Goal: Task Accomplishment & Management: Manage account settings

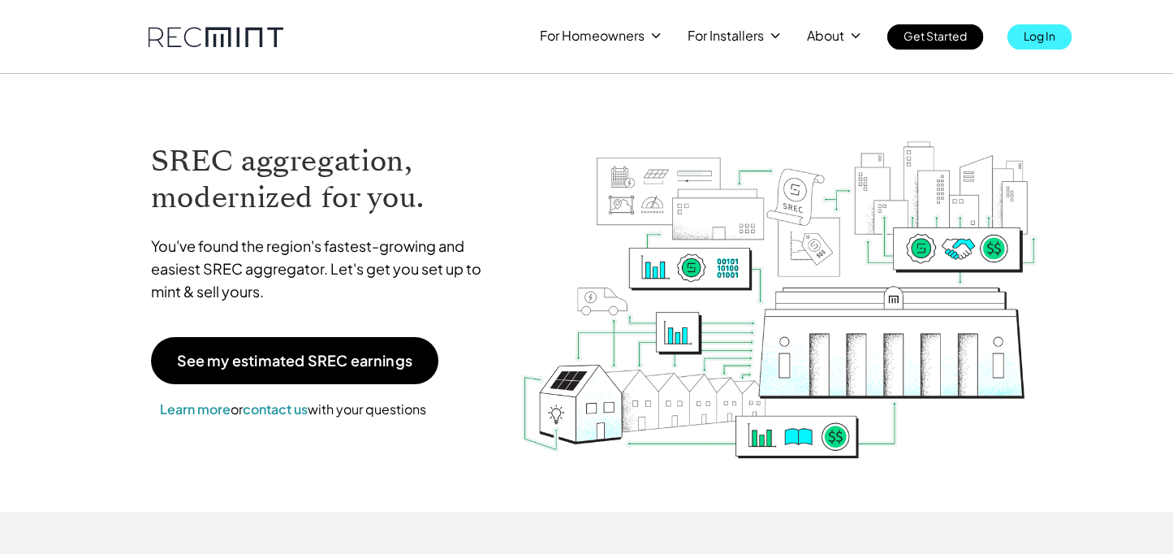
click at [1033, 37] on p "Log In" at bounding box center [1040, 35] width 32 height 23
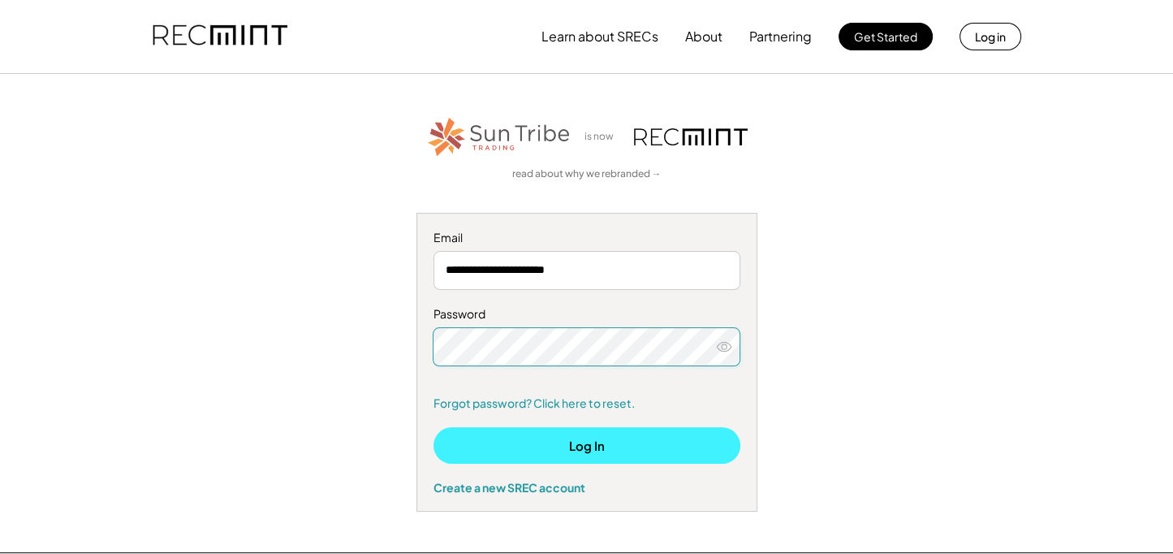
click at [590, 444] on button "Log In" at bounding box center [587, 445] width 307 height 37
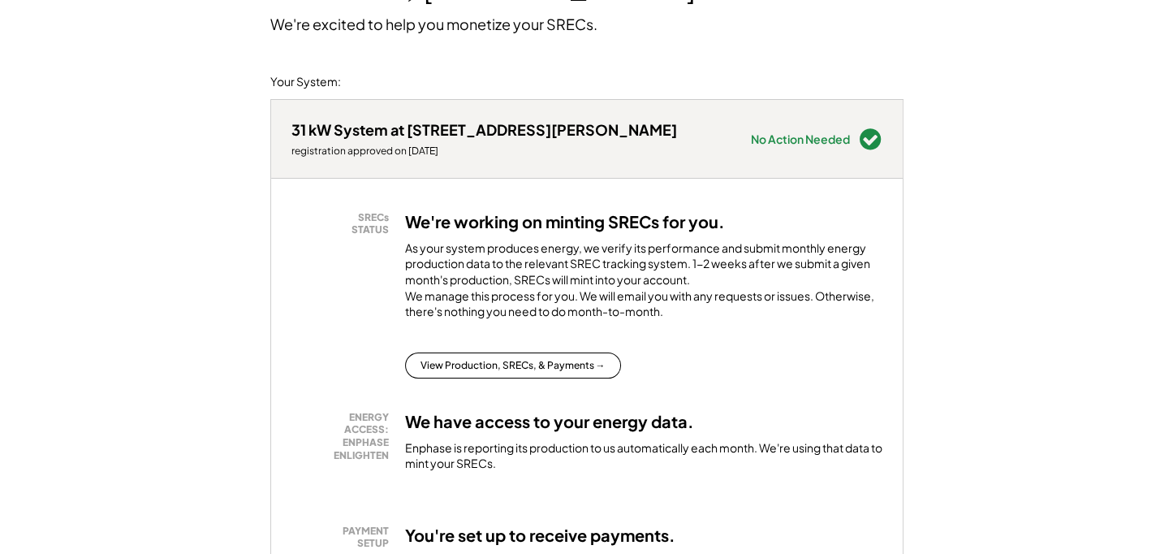
scroll to position [162, 0]
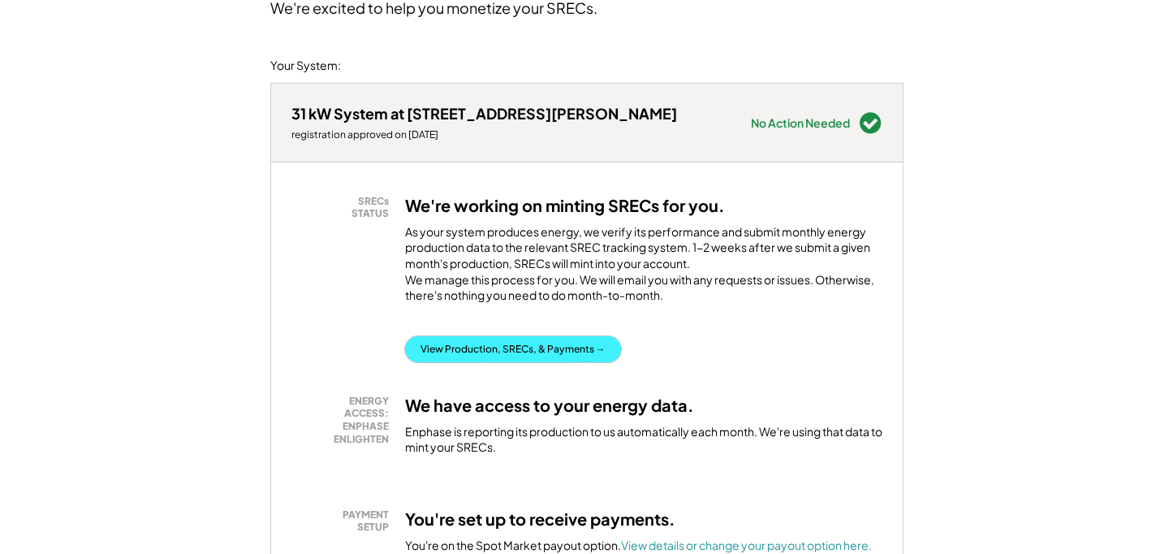
click at [477, 362] on button "View Production, SRECs, & Payments →" at bounding box center [513, 349] width 216 height 26
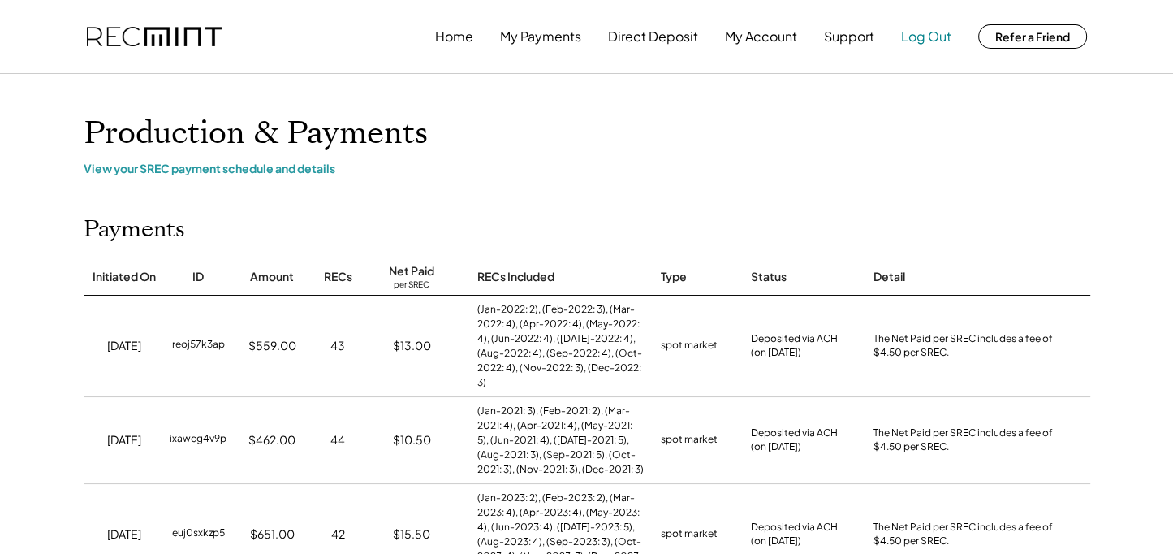
click at [926, 37] on button "Log Out" at bounding box center [926, 36] width 50 height 32
